Goal: Information Seeking & Learning: Learn about a topic

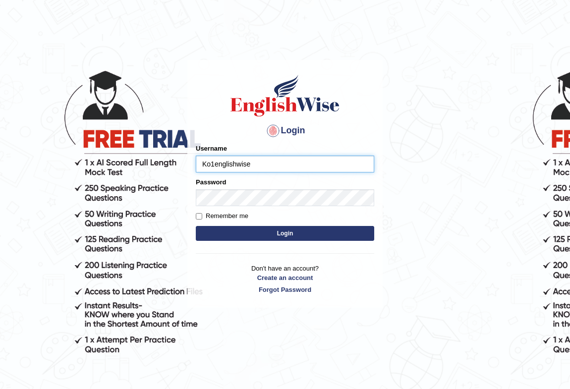
type input "Ko1englishwise"
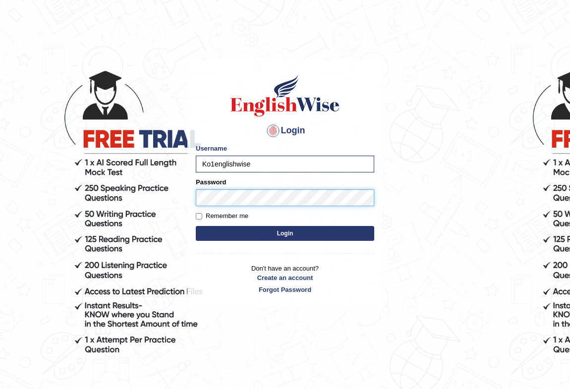
click at [196, 226] on button "Login" at bounding box center [285, 233] width 179 height 15
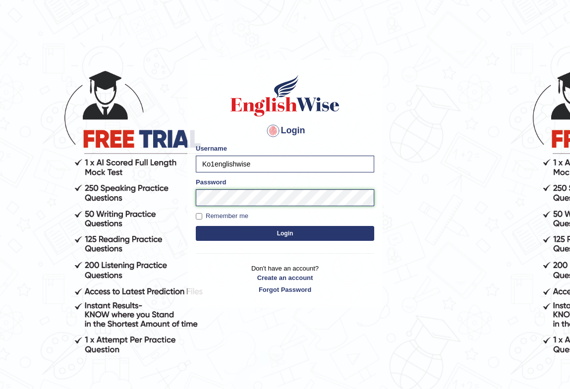
click at [196, 226] on button "Login" at bounding box center [285, 233] width 179 height 15
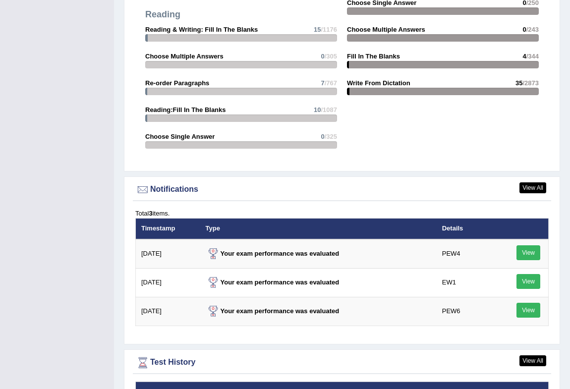
scroll to position [1344, 0]
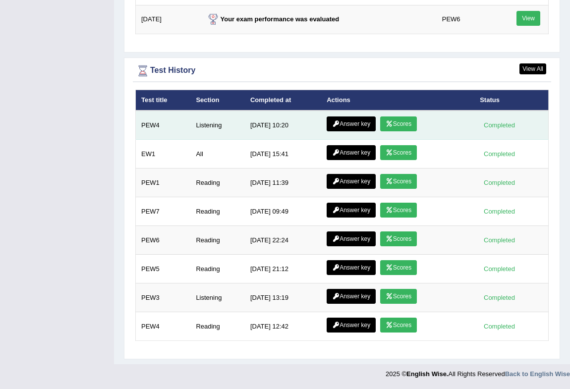
click at [382, 124] on link "Scores" at bounding box center [398, 124] width 37 height 15
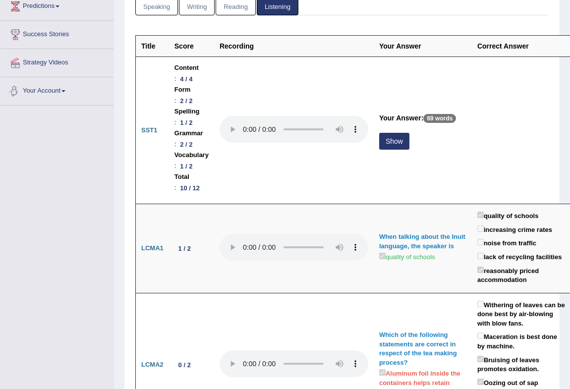
scroll to position [150, 0]
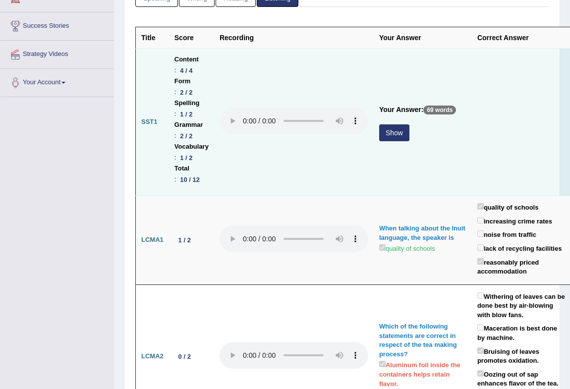
click at [396, 132] on button "Show" at bounding box center [394, 133] width 30 height 17
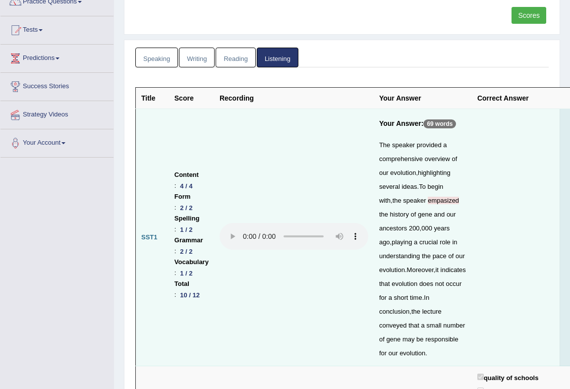
scroll to position [0, 0]
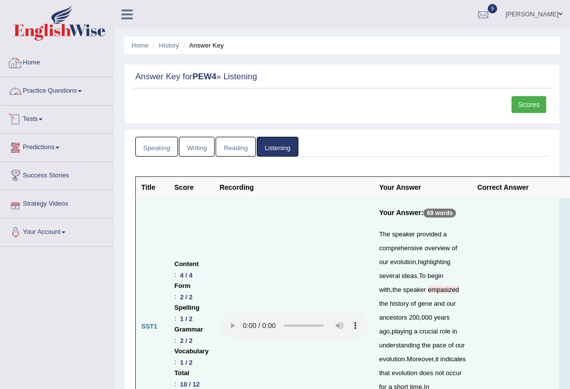
click at [36, 60] on link "Home" at bounding box center [56, 61] width 113 height 25
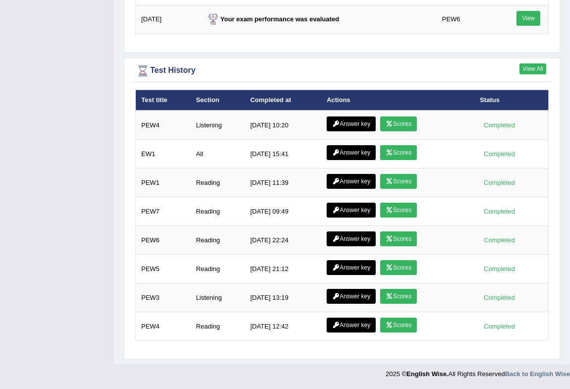
click at [528, 74] on link "View All" at bounding box center [533, 68] width 27 height 11
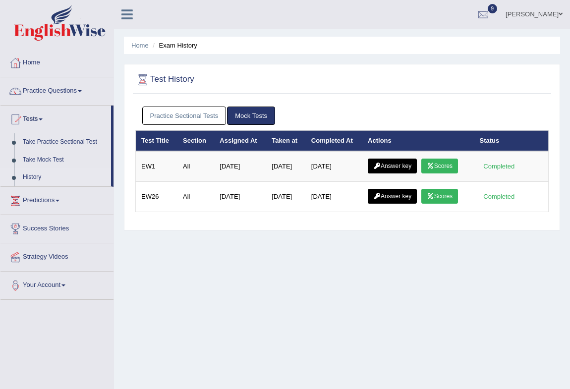
click at [179, 108] on link "Practice Sectional Tests" at bounding box center [184, 116] width 84 height 18
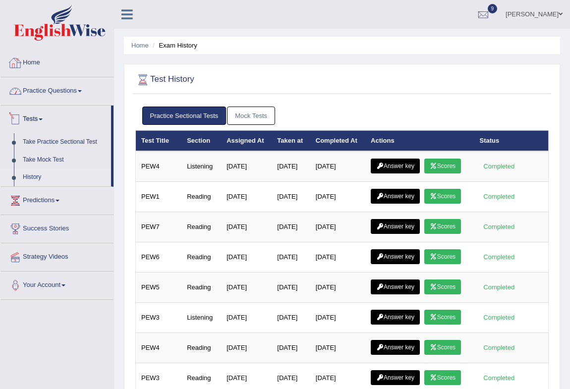
click at [39, 60] on link "Home" at bounding box center [56, 61] width 113 height 25
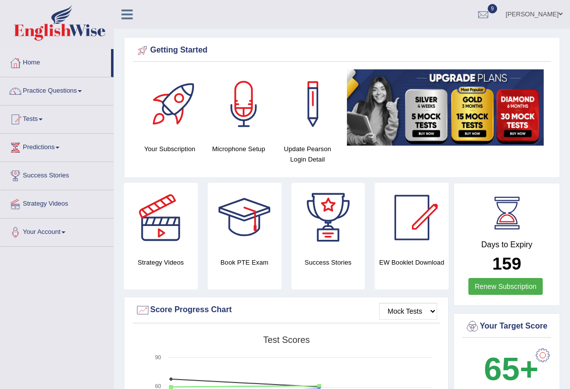
click at [38, 174] on link "Success Stories" at bounding box center [56, 174] width 113 height 25
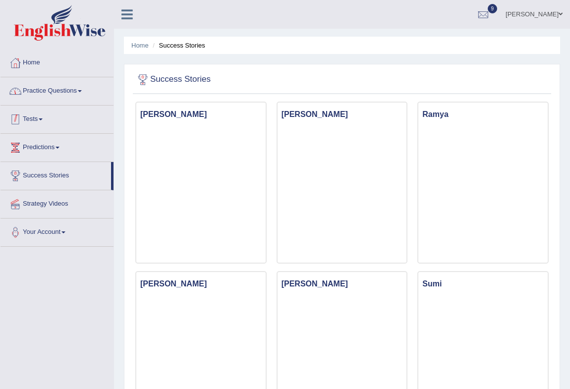
click at [54, 89] on link "Practice Questions" at bounding box center [56, 89] width 113 height 25
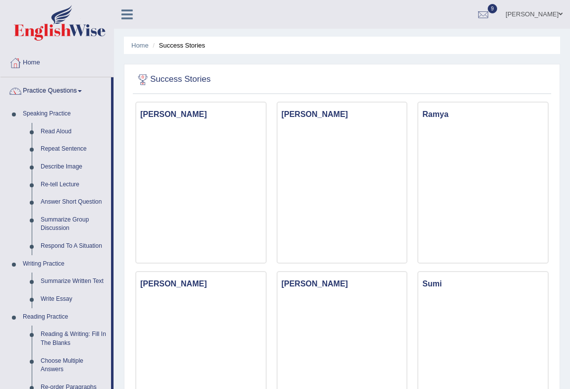
click at [55, 93] on link "Practice Questions" at bounding box center [55, 89] width 111 height 25
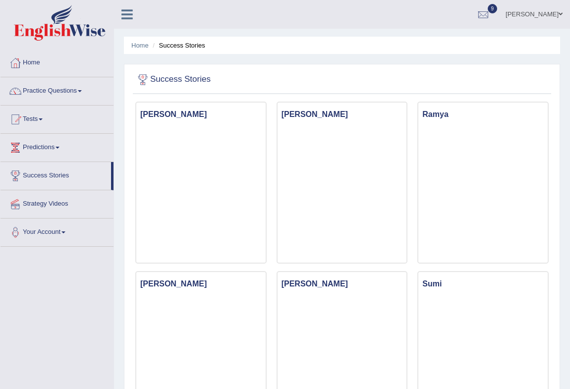
click at [55, 90] on link "Practice Questions" at bounding box center [56, 89] width 113 height 25
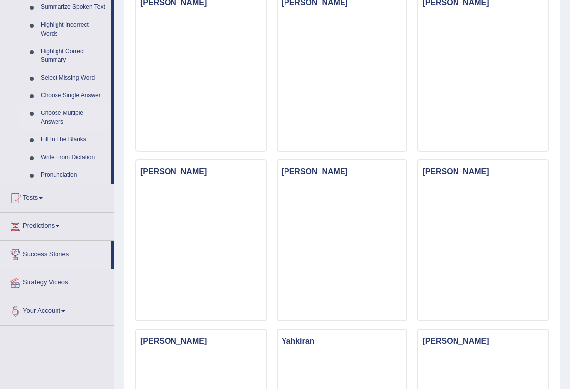
scroll to position [150, 0]
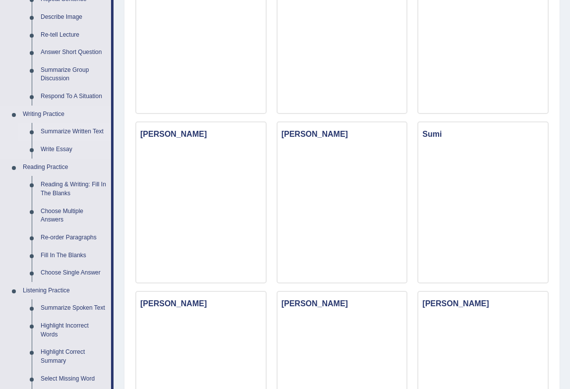
click at [79, 129] on link "Summarize Written Text" at bounding box center [73, 132] width 75 height 18
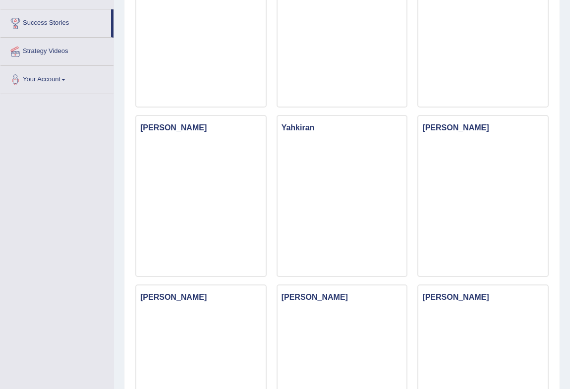
scroll to position [643, 0]
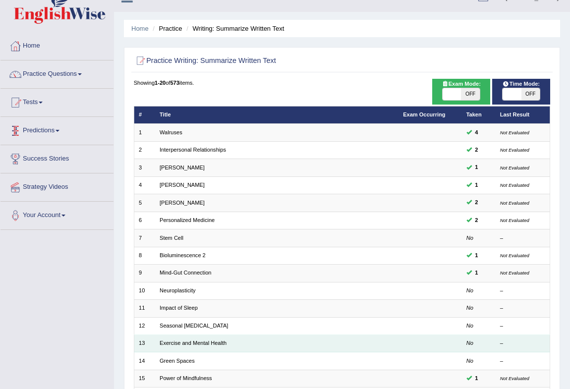
scroll to position [183, 0]
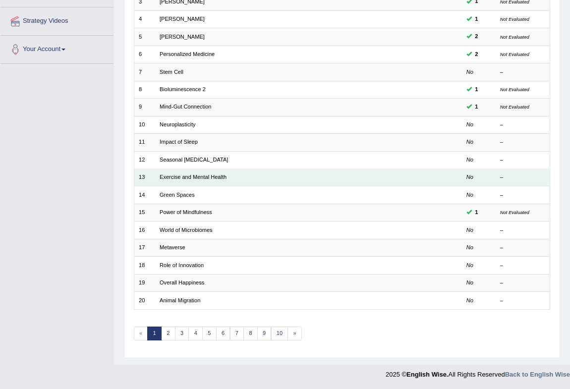
click at [268, 172] on td "Exercise and Mental Health" at bounding box center [277, 177] width 244 height 17
click at [184, 174] on link "Exercise and Mental Health" at bounding box center [193, 177] width 67 height 6
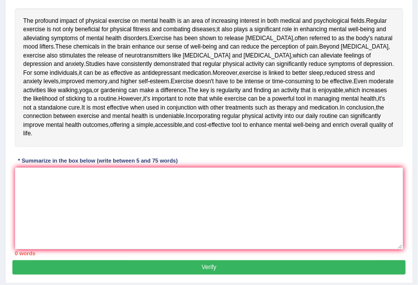
scroll to position [161, 0]
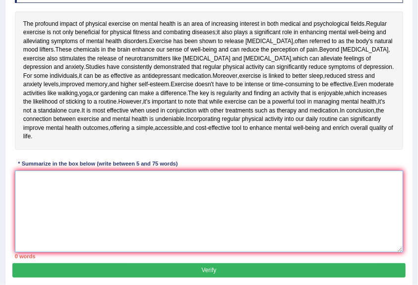
click at [174, 206] on textarea at bounding box center [209, 212] width 389 height 82
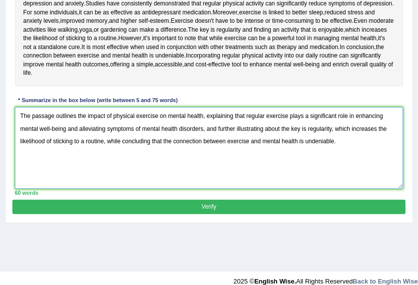
scroll to position [218, 0]
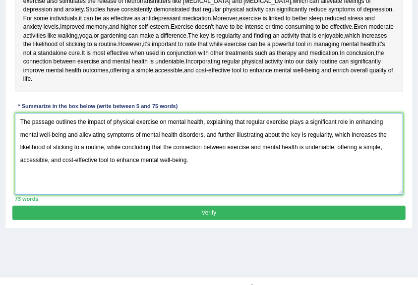
type textarea "The passage outlines the impact of physical exercise on mental health, explaini…"
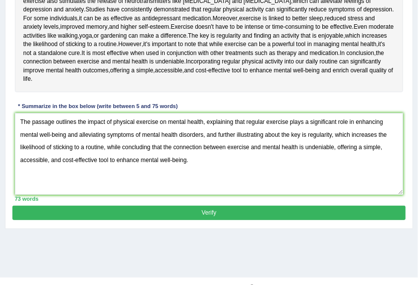
click at [214, 220] on button "Verify" at bounding box center [208, 213] width 393 height 14
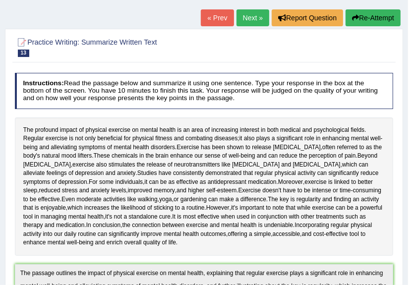
scroll to position [0, 0]
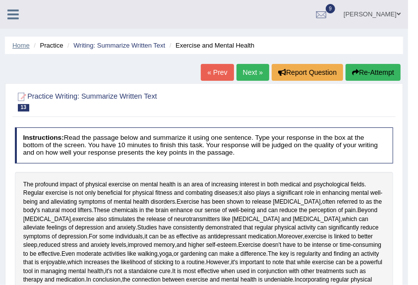
click at [21, 46] on link "Home" at bounding box center [20, 45] width 17 height 7
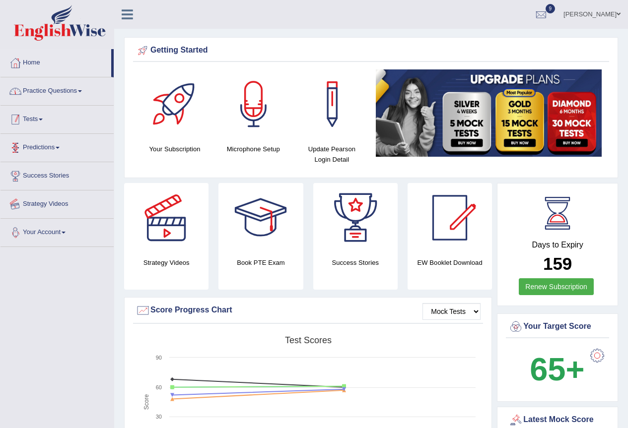
click at [51, 90] on link "Practice Questions" at bounding box center [56, 89] width 113 height 25
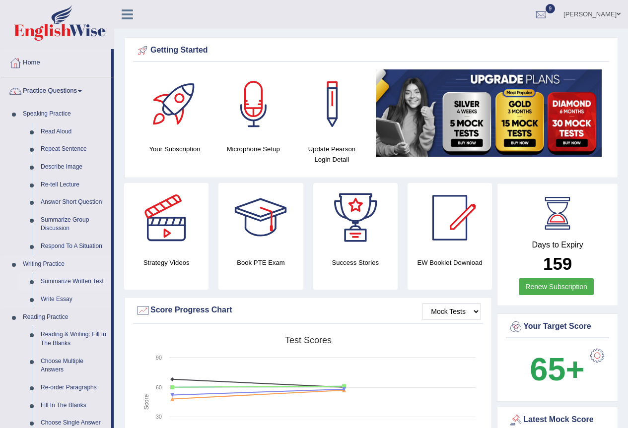
click at [54, 282] on link "Summarize Written Text" at bounding box center [73, 282] width 75 height 18
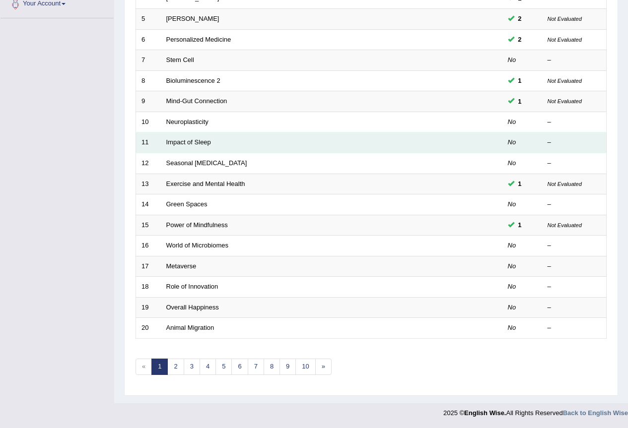
scroll to position [229, 0]
click at [325, 142] on td "Impact of Sleep" at bounding box center [294, 142] width 267 height 21
click at [183, 141] on link "Impact of Sleep" at bounding box center [188, 141] width 45 height 7
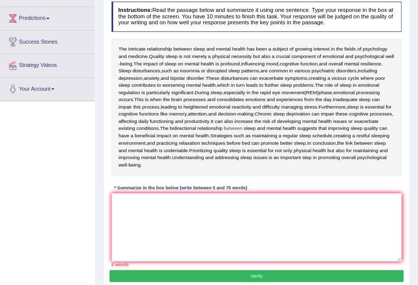
scroll to position [126, 0]
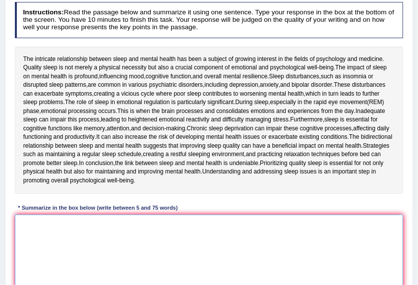
click at [130, 254] on textarea at bounding box center [209, 256] width 389 height 82
click at [129, 252] on textarea at bounding box center [209, 256] width 389 height 82
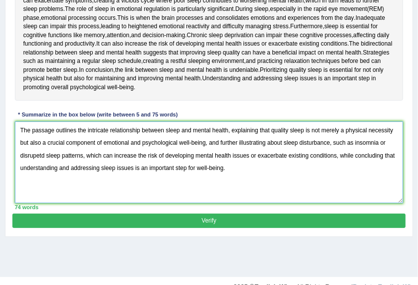
scroll to position [235, 0]
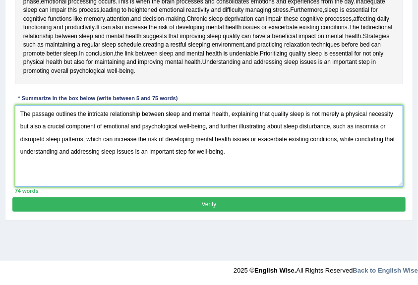
click at [288, 115] on textarea "The passage outlines the intricate relationship between sleep and mental health…" at bounding box center [209, 146] width 389 height 82
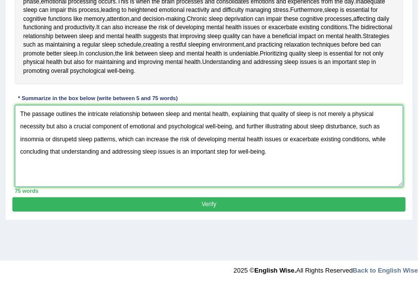
type textarea "The passage outlines the intricate relationship between sleep and mental health…"
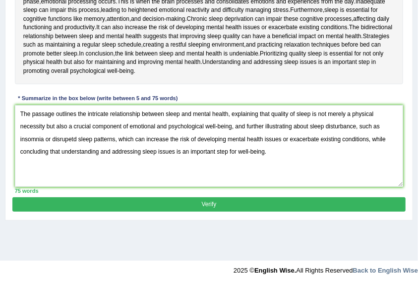
click at [226, 205] on button "Verify" at bounding box center [208, 204] width 393 height 14
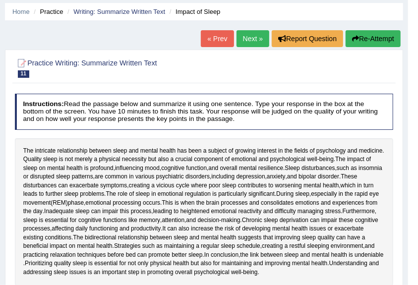
scroll to position [0, 0]
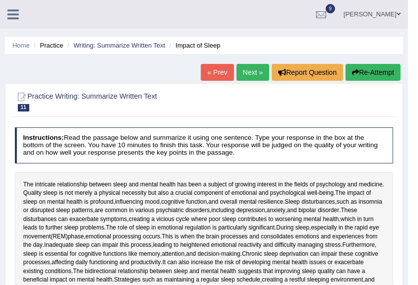
click at [11, 50] on ul "Home Practice Writing: Summarize Written Text Impact of Sleep" at bounding box center [204, 45] width 398 height 17
click at [13, 45] on link "Home" at bounding box center [20, 45] width 17 height 7
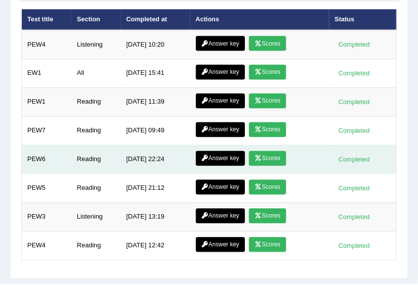
scroll to position [1830, 0]
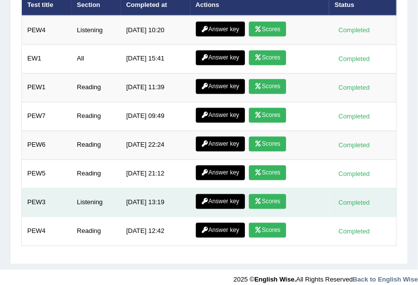
click at [218, 194] on link "Answer key" at bounding box center [220, 201] width 49 height 15
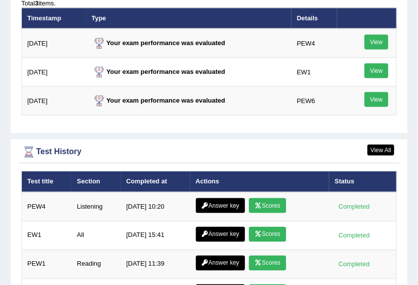
scroll to position [1830, 0]
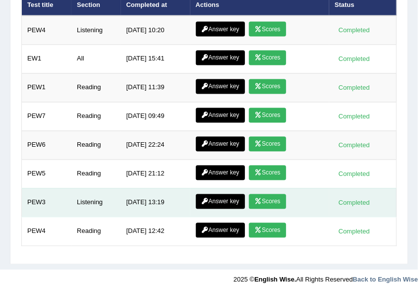
click at [272, 194] on link "Scores" at bounding box center [267, 201] width 37 height 15
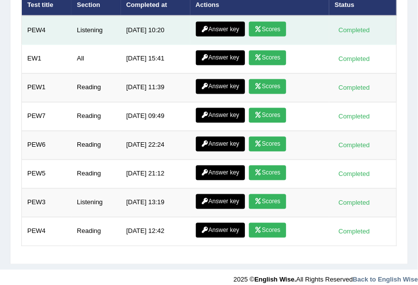
click at [259, 26] on icon at bounding box center [257, 29] width 7 height 6
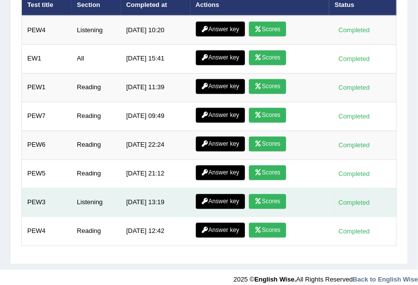
click at [281, 194] on link "Scores" at bounding box center [267, 201] width 37 height 15
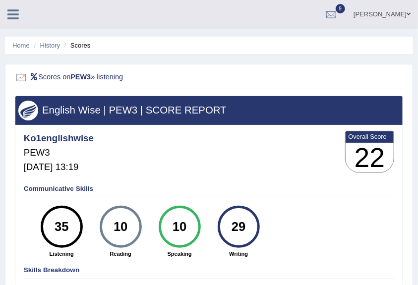
scroll to position [235, 0]
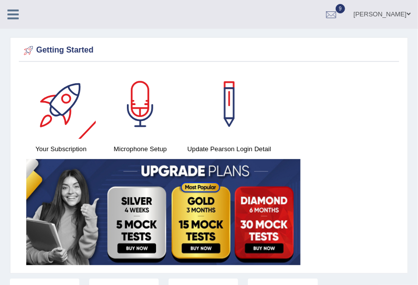
click at [11, 19] on icon at bounding box center [12, 14] width 11 height 13
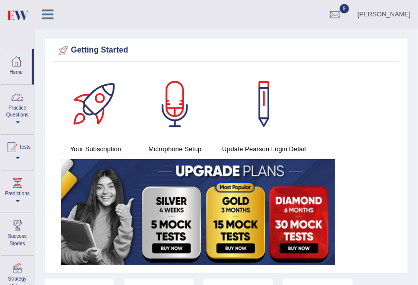
click at [23, 99] on div at bounding box center [17, 97] width 15 height 15
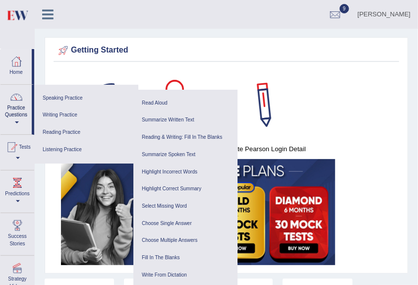
click at [358, 87] on div "Your Subscription Microphone Setup Update Pearson Login Detail" at bounding box center [227, 168] width 346 height 199
click at [14, 111] on link "Practice Questions" at bounding box center [15, 108] width 31 height 47
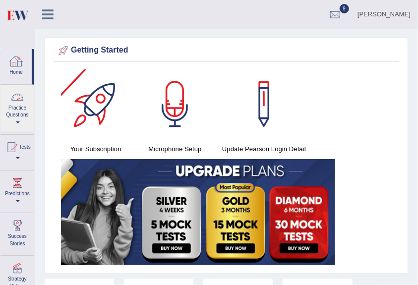
click at [15, 77] on link "Home" at bounding box center [15, 65] width 31 height 32
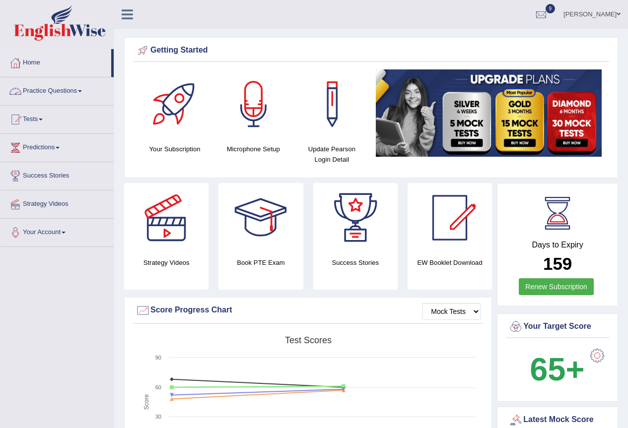
click at [50, 87] on link "Practice Questions" at bounding box center [56, 89] width 113 height 25
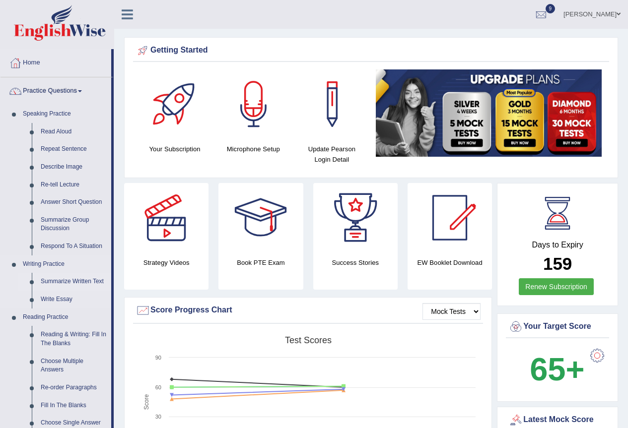
click at [63, 280] on link "Summarize Written Text" at bounding box center [73, 282] width 75 height 18
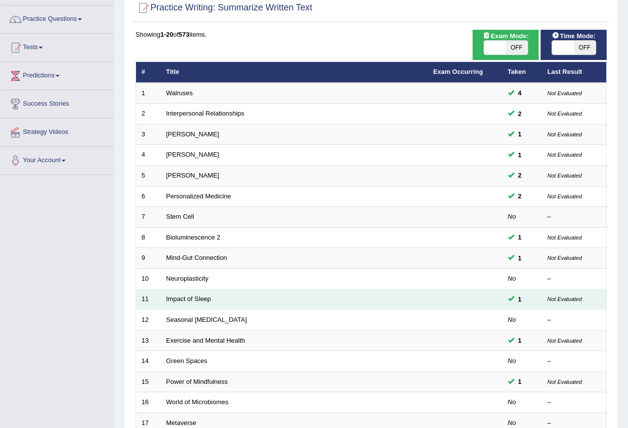
scroll to position [63, 0]
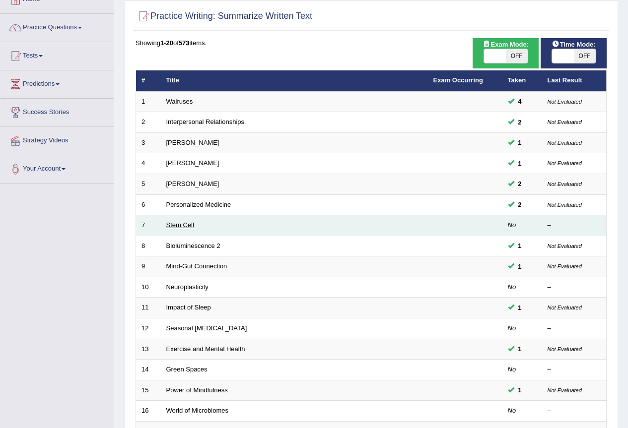
click at [173, 228] on link "Stem Cell" at bounding box center [180, 224] width 28 height 7
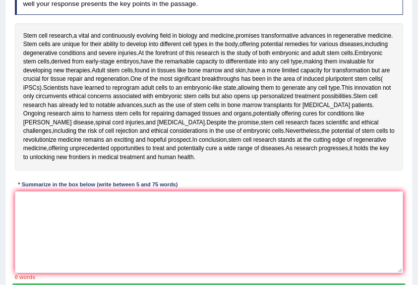
scroll to position [149, 0]
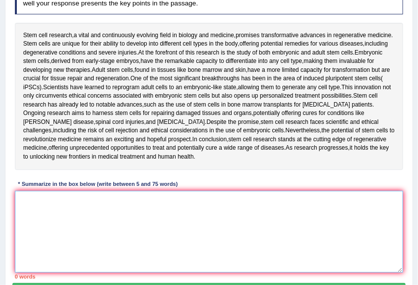
click at [345, 202] on textarea at bounding box center [209, 232] width 389 height 82
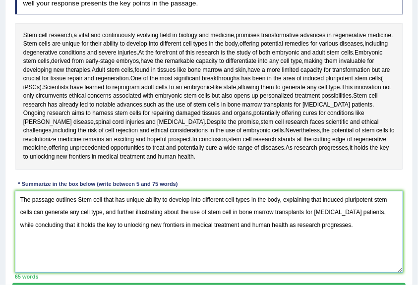
scroll to position [235, 0]
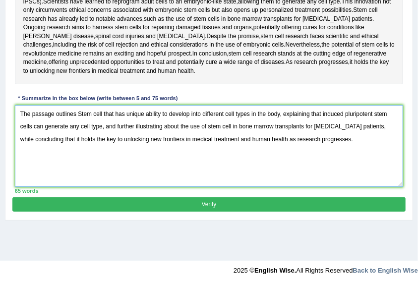
type textarea "The passage outlines Stem cell that has unique ability to develop into differen…"
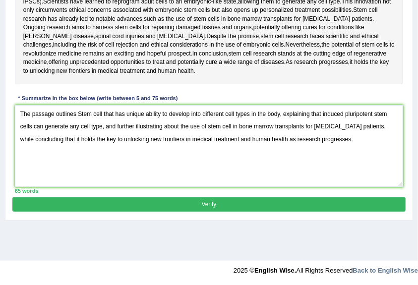
click at [183, 205] on button "Verify" at bounding box center [208, 204] width 393 height 14
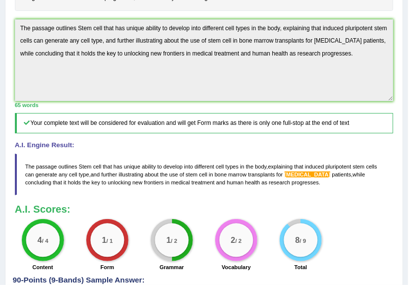
scroll to position [385, 0]
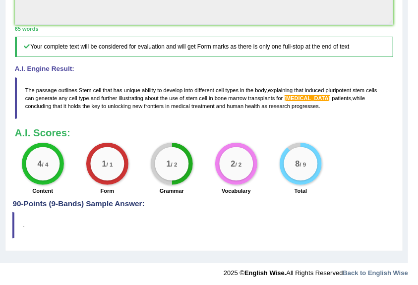
click at [289, 98] on span "[MEDICAL_DATA]" at bounding box center [308, 98] width 46 height 6
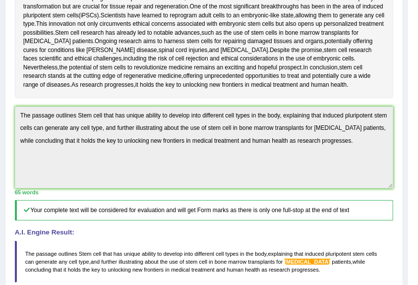
scroll to position [165, 0]
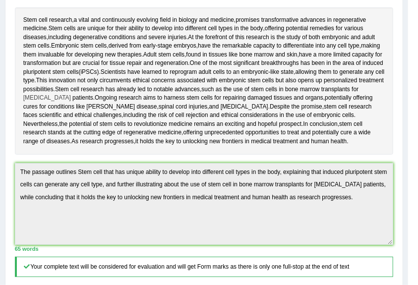
click at [66, 96] on span "[MEDICAL_DATA]" at bounding box center [47, 98] width 48 height 9
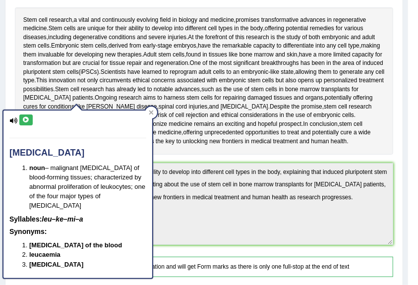
click at [14, 121] on icon at bounding box center [13, 121] width 8 height 6
click at [23, 120] on icon at bounding box center [25, 120] width 7 height 6
click at [28, 123] on button at bounding box center [25, 120] width 13 height 11
click at [152, 114] on icon at bounding box center [151, 113] width 4 height 4
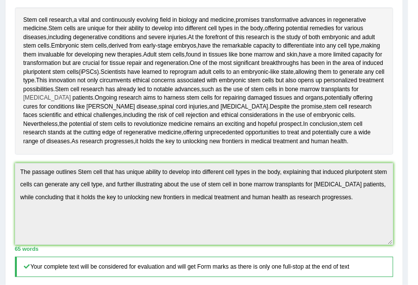
click at [71, 96] on span "[MEDICAL_DATA]" at bounding box center [47, 98] width 48 height 9
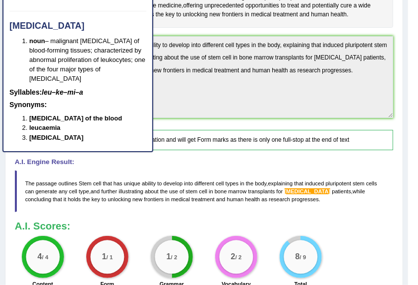
scroll to position [283, 0]
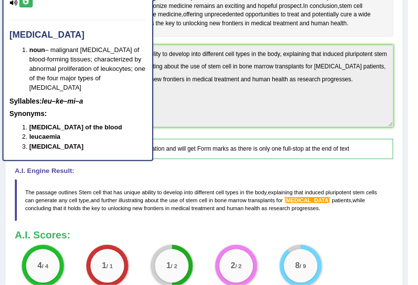
click at [391, 168] on h4 "A.I. Engine Result:" at bounding box center [204, 171] width 379 height 7
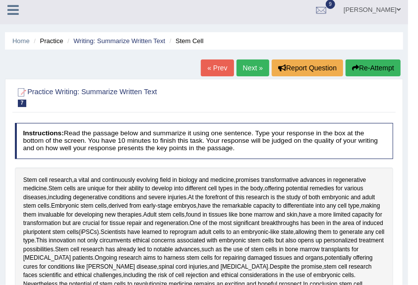
scroll to position [0, 0]
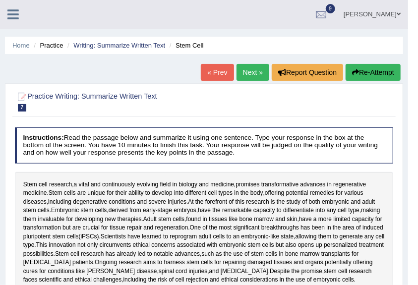
click at [259, 53] on ul "Home Practice Writing: Summarize Written Text Stem Cell" at bounding box center [204, 45] width 398 height 17
click at [210, 12] on ul "[PERSON_NAME] Toggle navigation Username: Ko1englishwise Access Type: Online Su…" at bounding box center [266, 14] width 286 height 28
